Goal: Task Accomplishment & Management: Manage account settings

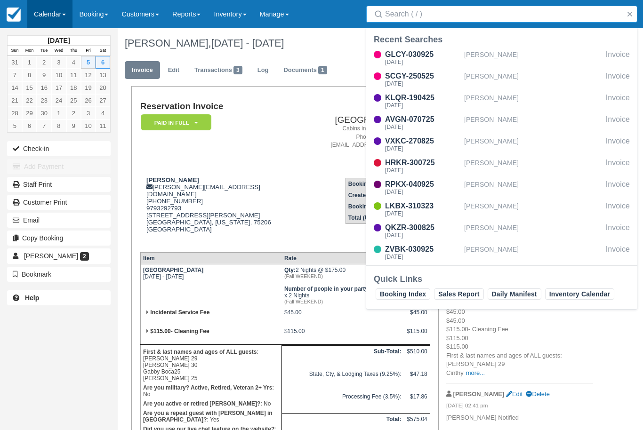
click at [57, 16] on link "Calendar" at bounding box center [49, 14] width 45 height 28
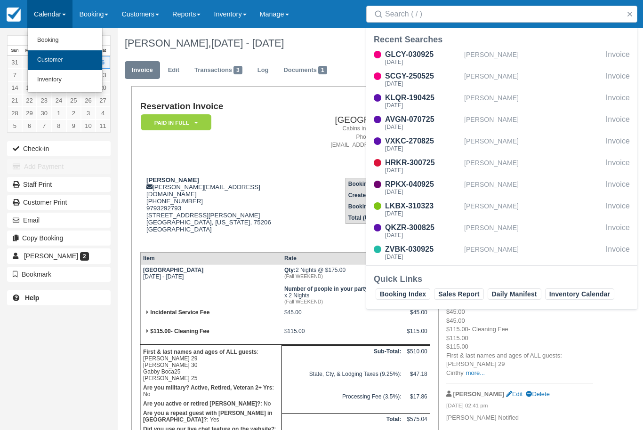
click at [36, 61] on link "Customer" at bounding box center [65, 60] width 74 height 20
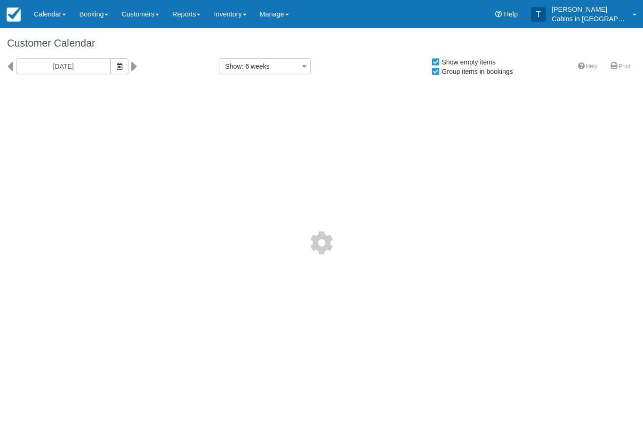
select select
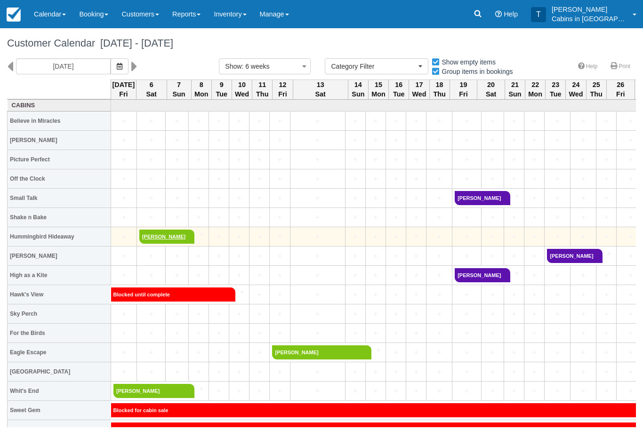
click at [165, 242] on link "Stephanie Hardy" at bounding box center [163, 237] width 49 height 14
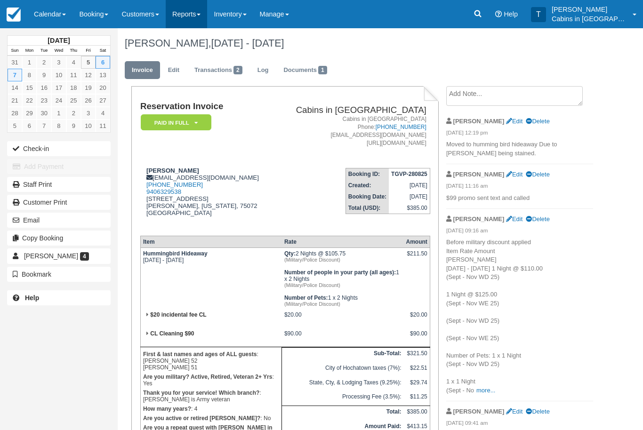
click at [195, 4] on link "Reports" at bounding box center [186, 14] width 41 height 28
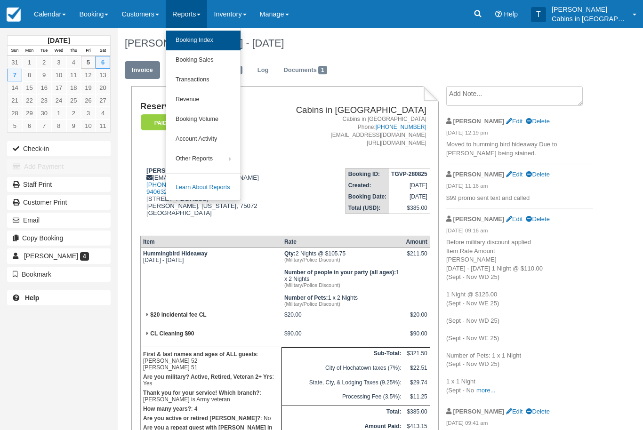
click at [223, 43] on link "Booking Index" at bounding box center [203, 41] width 74 height 20
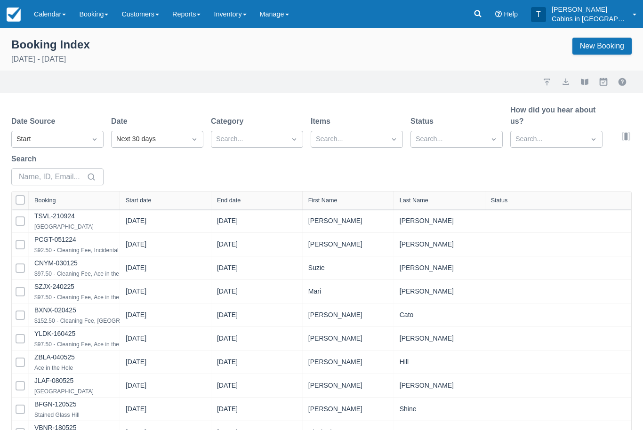
select select "25"
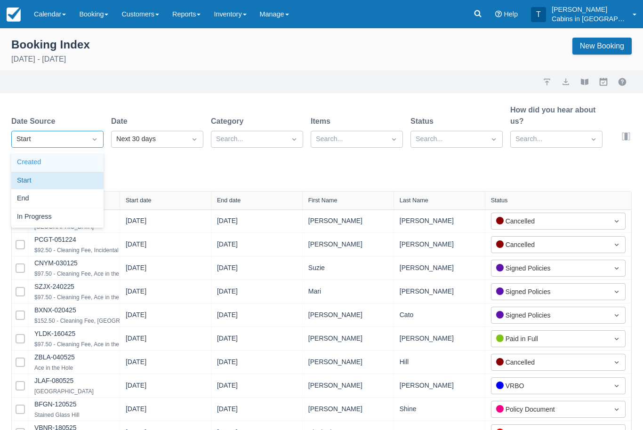
click at [79, 164] on div "Created" at bounding box center [57, 162] width 92 height 18
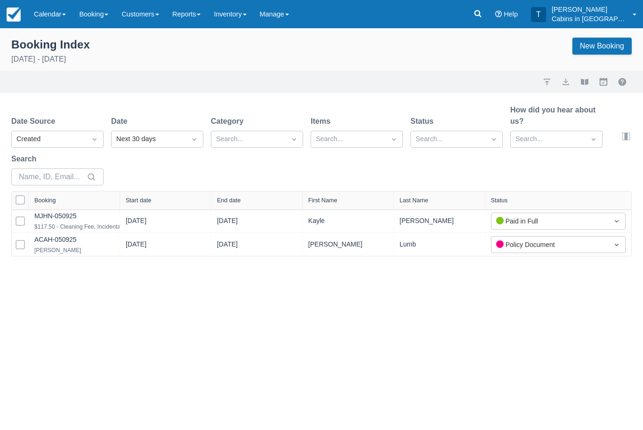
click at [195, 130] on div "Date Next 30 days" at bounding box center [157, 132] width 92 height 32
click at [177, 196] on div "Today" at bounding box center [157, 199] width 92 height 18
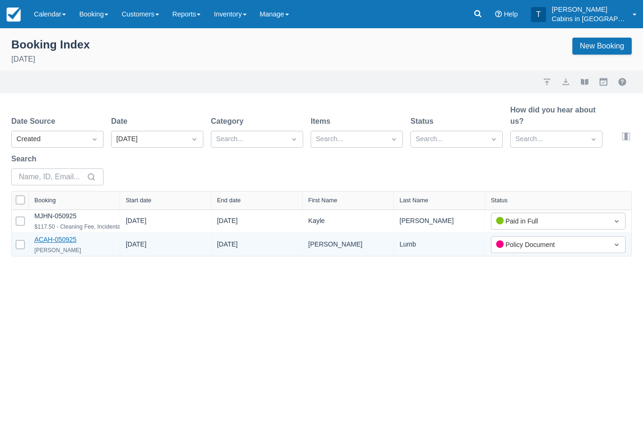
click at [77, 236] on link "ACAH-050925" at bounding box center [55, 240] width 42 height 8
